Goal: Task Accomplishment & Management: Use online tool/utility

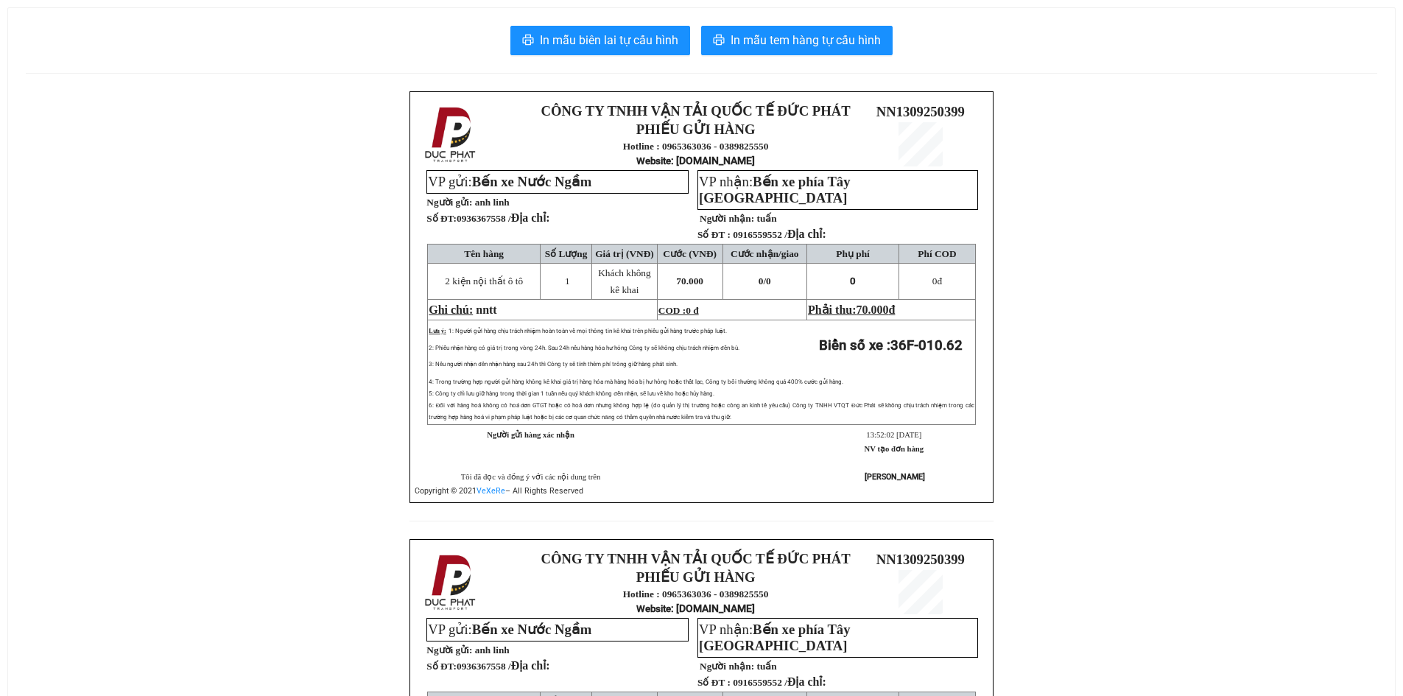
click at [825, 62] on div "In mẫu biên lai tự cấu hình In mẫu tem hàng tự cấu hình CÔNG TY TNHH VẬN TẢI QU…" at bounding box center [701, 506] width 1387 height 997
click at [823, 48] on span "In mẫu tem hàng tự cấu hình" at bounding box center [806, 40] width 150 height 18
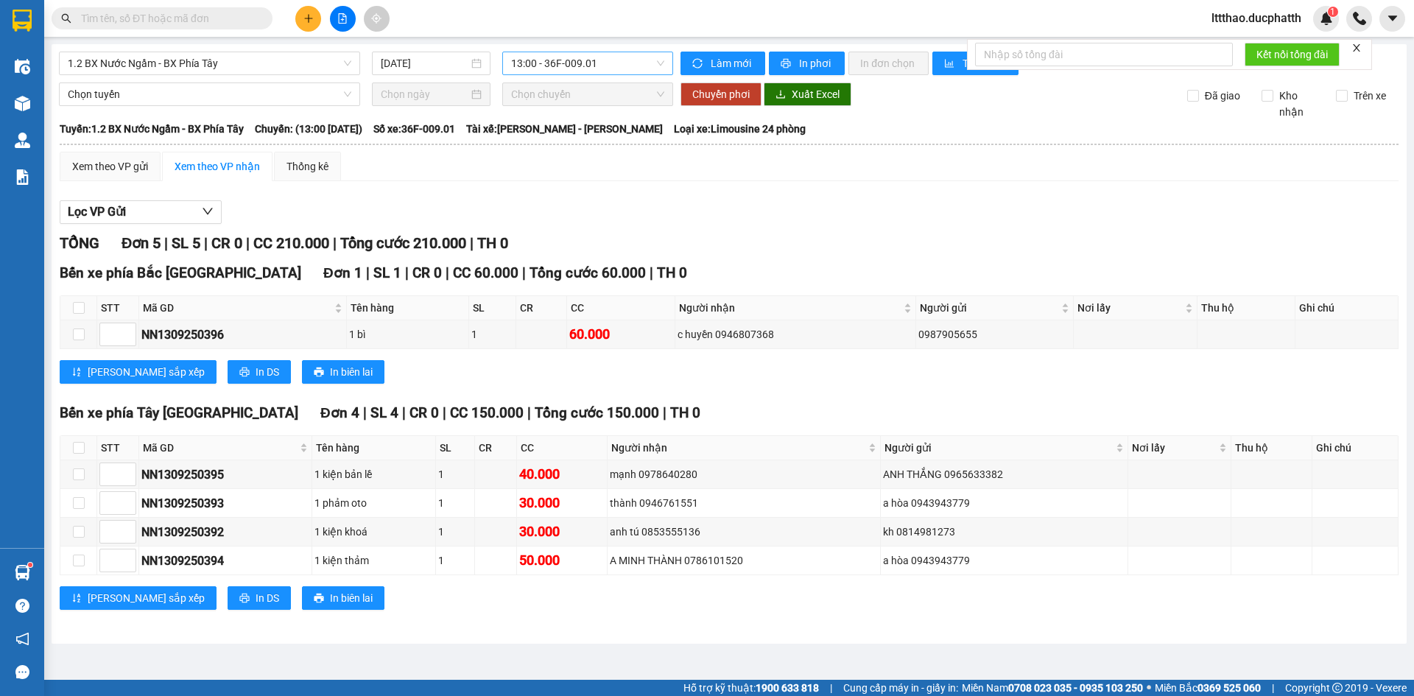
click at [547, 60] on span "13:00 - 36F-009.01" at bounding box center [587, 63] width 153 height 22
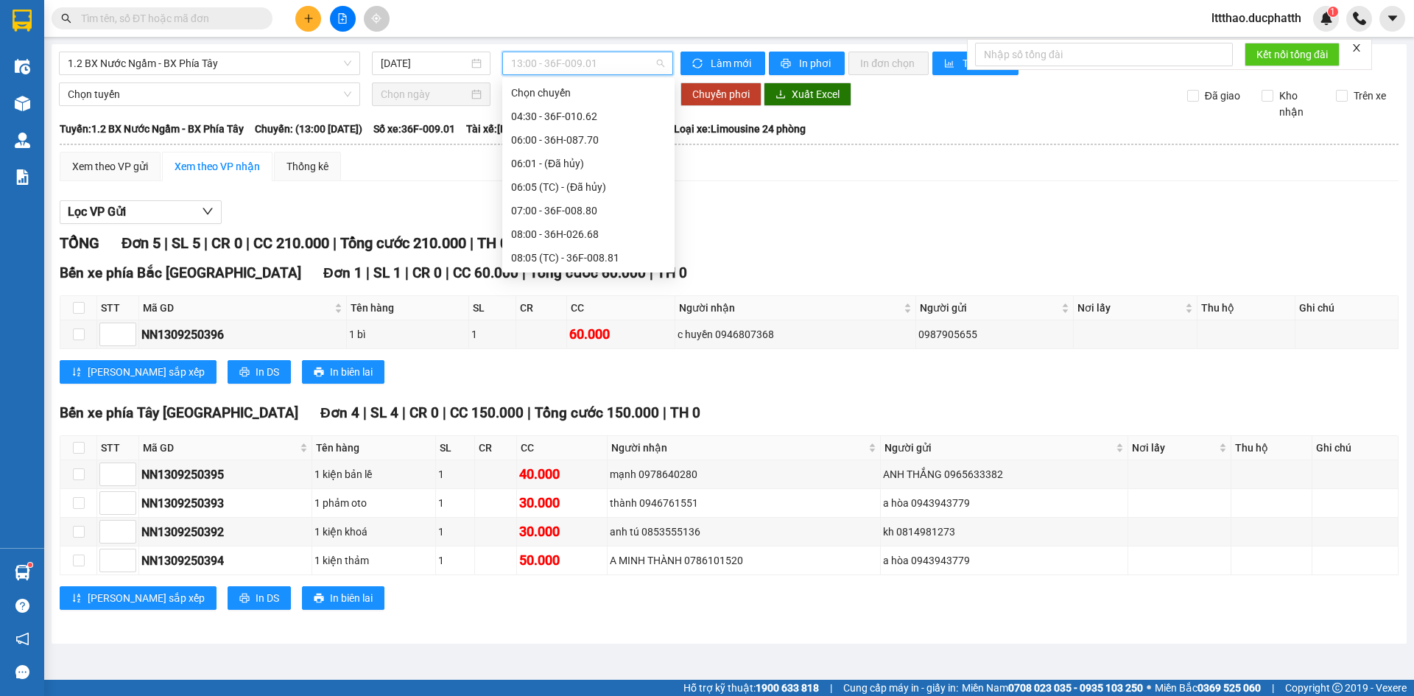
click at [544, 533] on div "14:00 - 36F-010.62" at bounding box center [588, 541] width 155 height 16
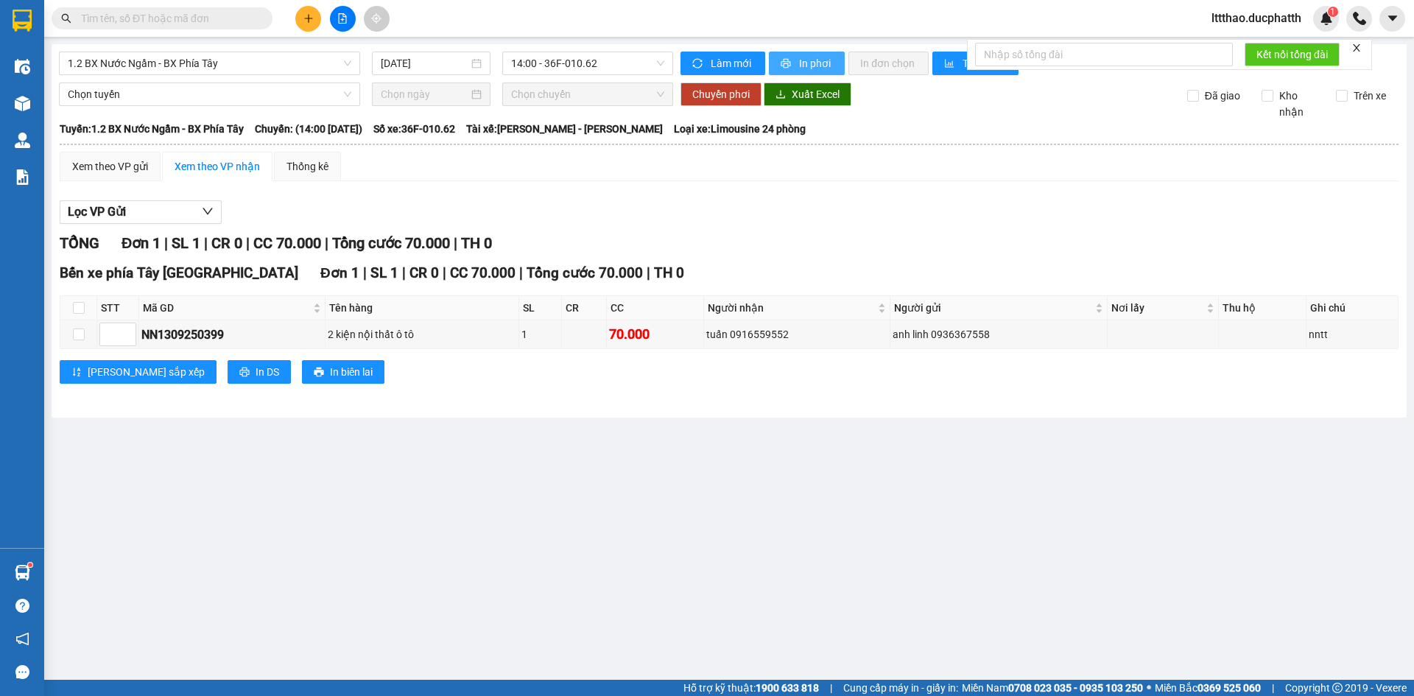
click at [800, 61] on span "In phơi" at bounding box center [816, 63] width 34 height 16
